Goal: Task Accomplishment & Management: Use online tool/utility

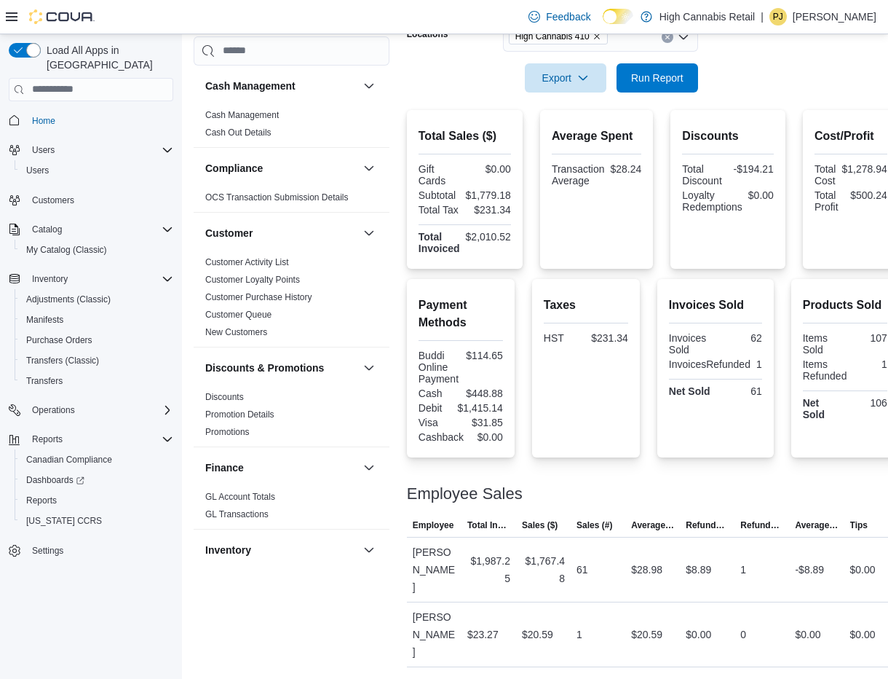
scroll to position [272, 0]
click at [659, 76] on span "Run Report" at bounding box center [657, 78] width 52 height 15
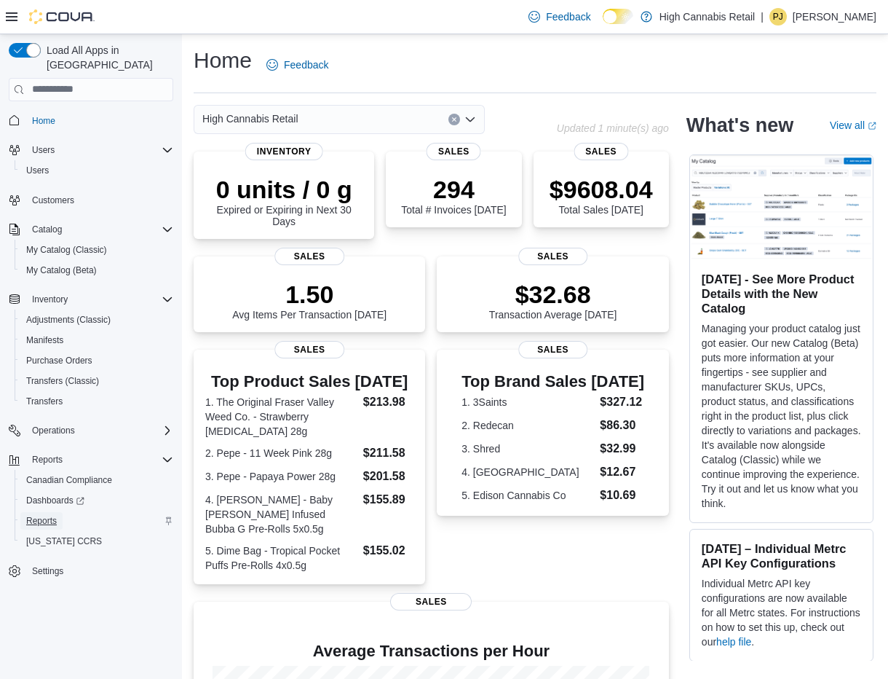
click at [36, 515] on span "Reports" at bounding box center [41, 521] width 31 height 12
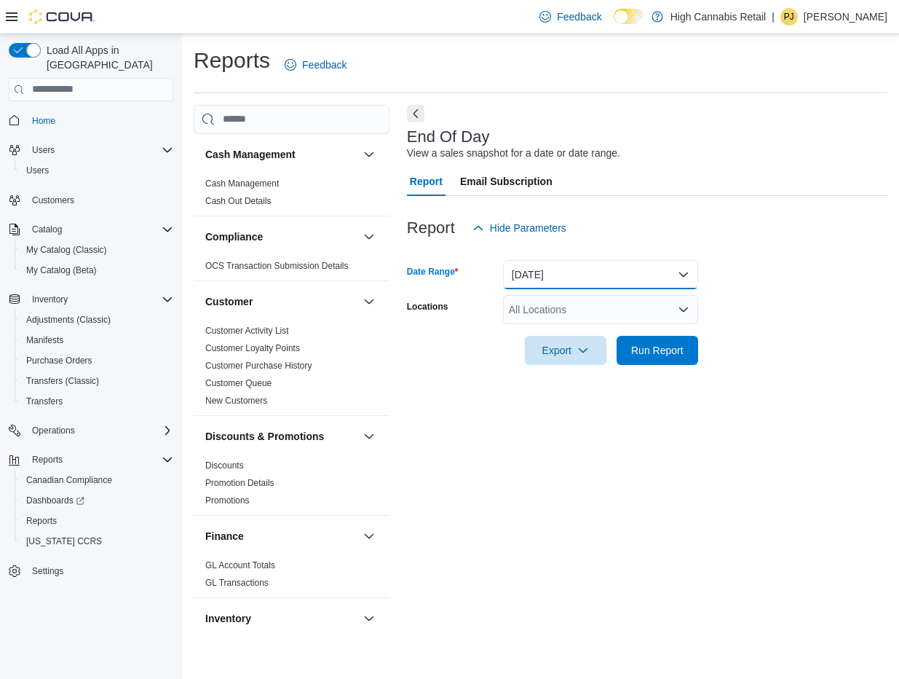
click at [528, 283] on button "[DATE]" at bounding box center [600, 274] width 195 height 29
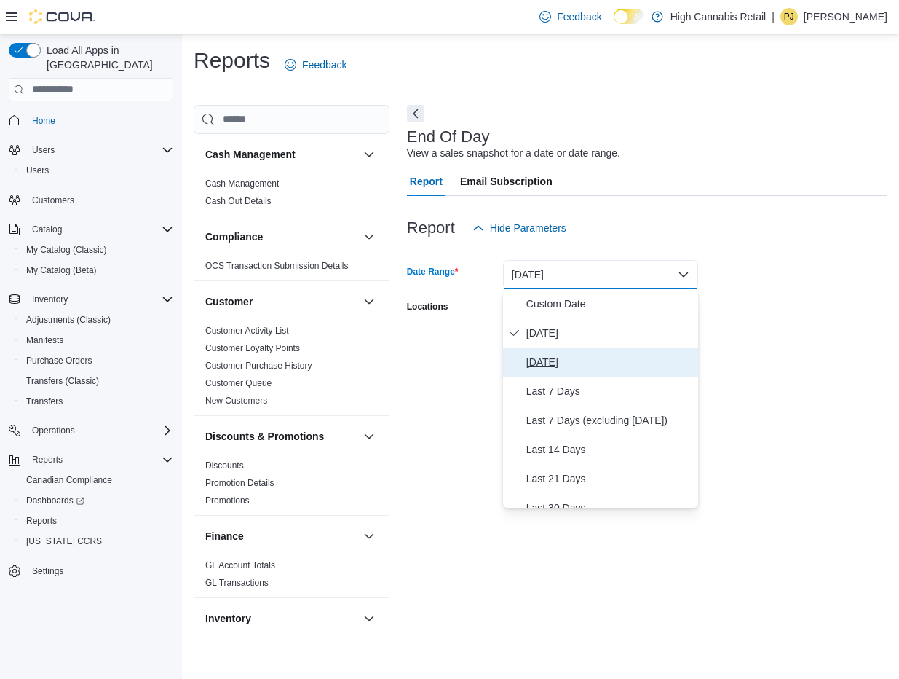
click at [576, 359] on span "[DATE]" at bounding box center [609, 361] width 166 height 17
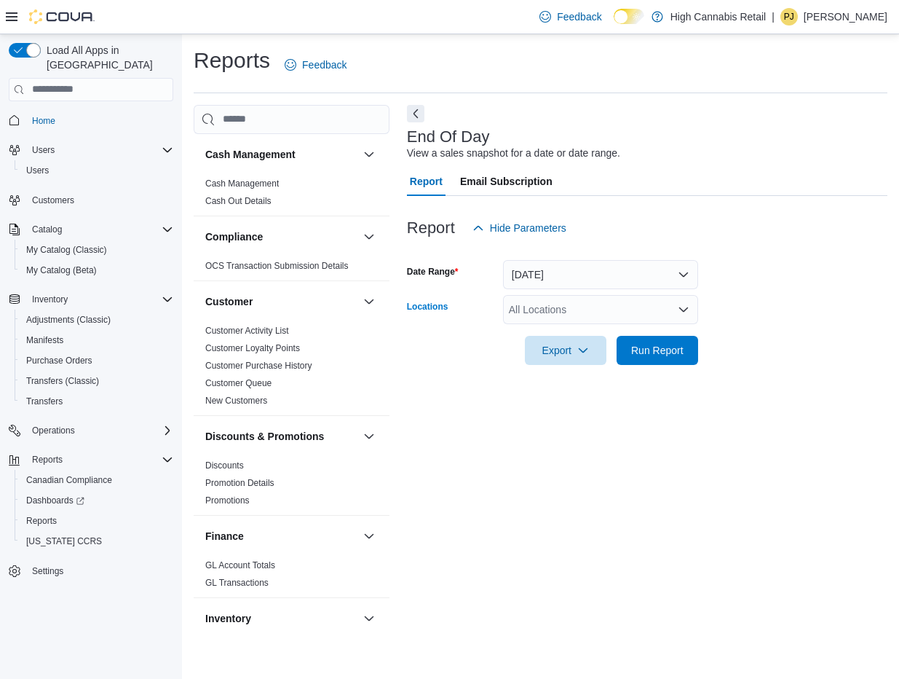
click at [588, 309] on div "All Locations" at bounding box center [600, 309] width 195 height 29
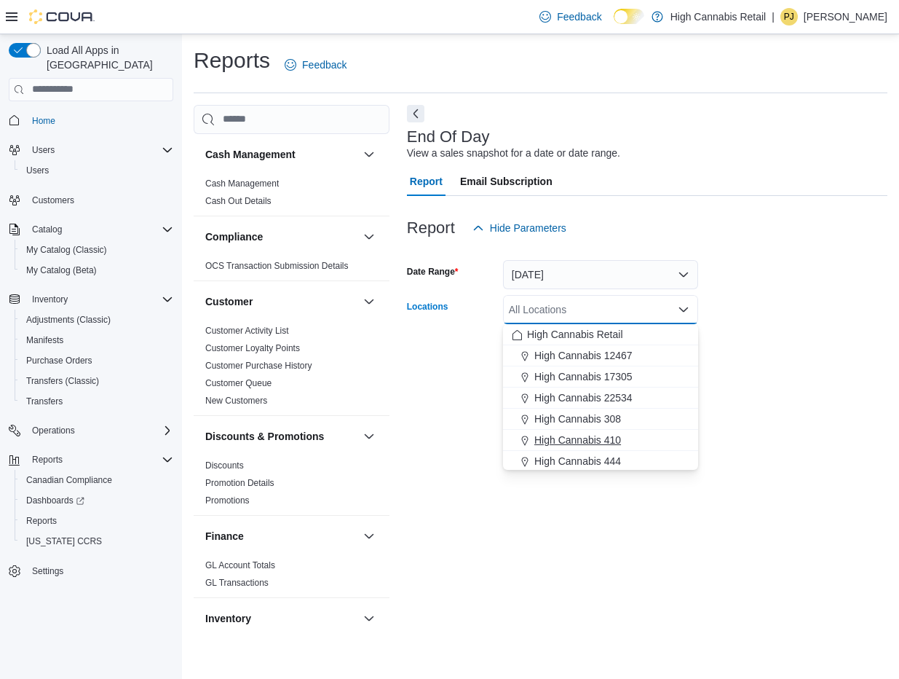
click at [617, 438] on span "High Cannabis 410" at bounding box center [577, 439] width 87 height 15
click at [813, 336] on form "Date Range [DATE] Locations High Cannabis 410 Combo box. Selected. High Cannabi…" at bounding box center [647, 303] width 481 height 122
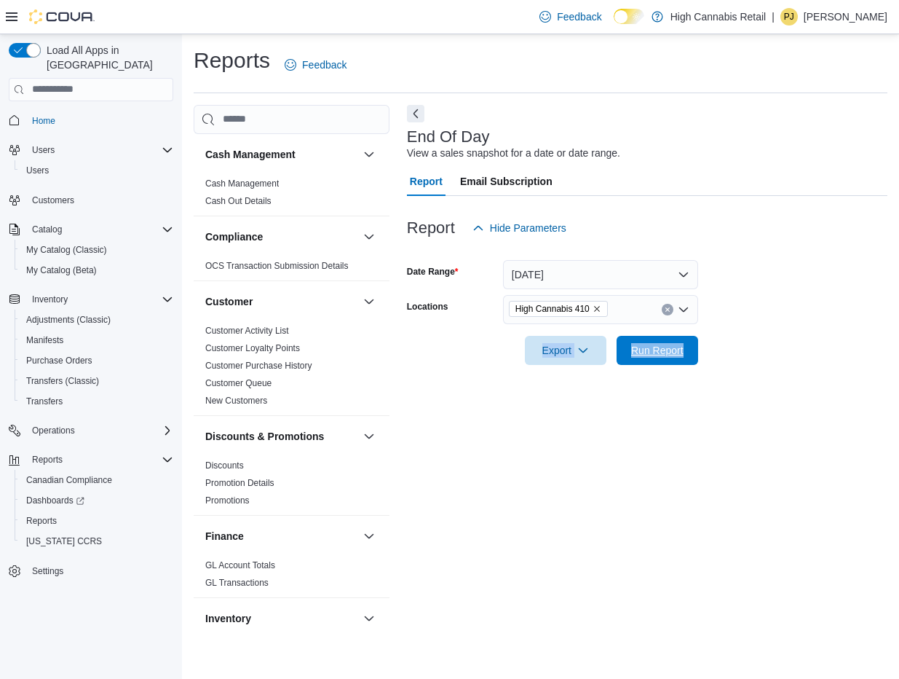
drag, startPoint x: 641, startPoint y: 348, endPoint x: 898, endPoint y: 352, distance: 256.3
click at [642, 348] on span "Run Report" at bounding box center [657, 350] width 52 height 15
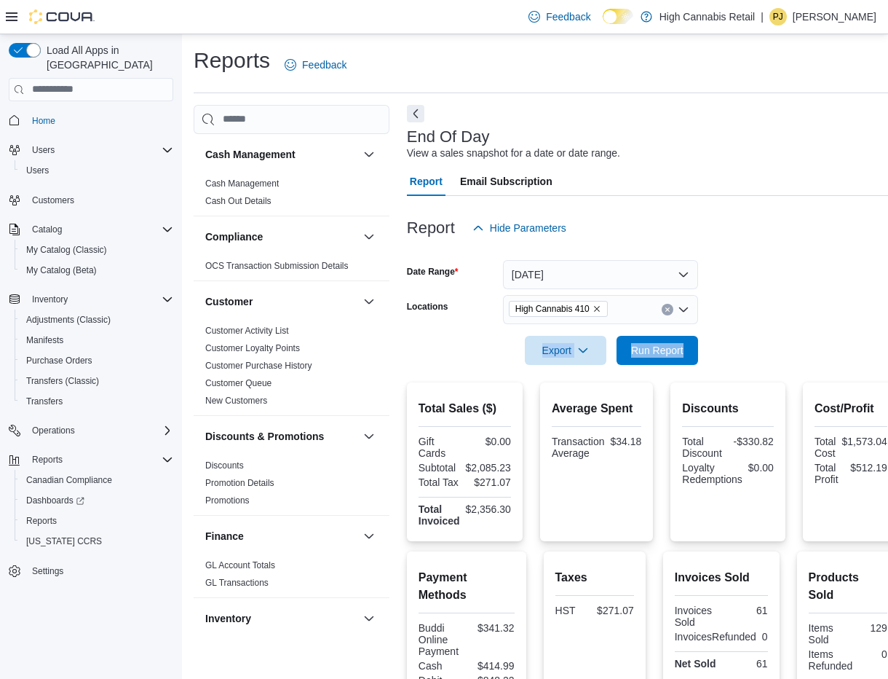
click at [759, 328] on div at bounding box center [653, 330] width 492 height 12
